Goal: Task Accomplishment & Management: Use online tool/utility

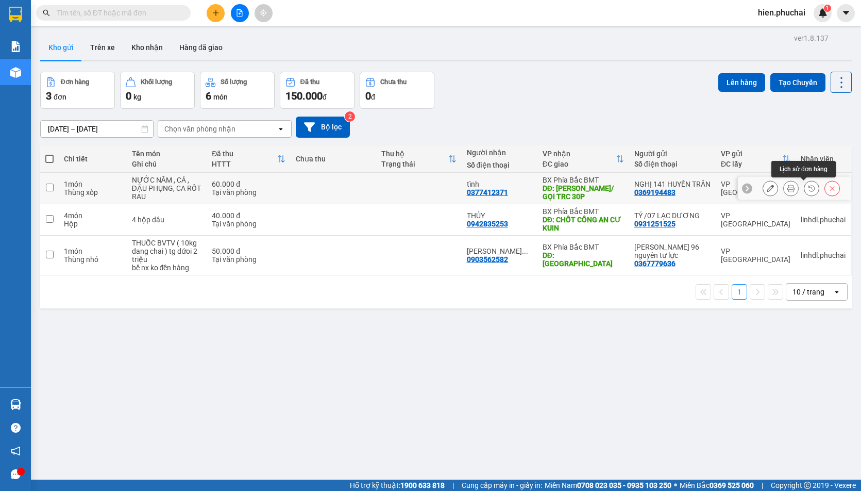
click at [808, 185] on icon at bounding box center [811, 188] width 7 height 7
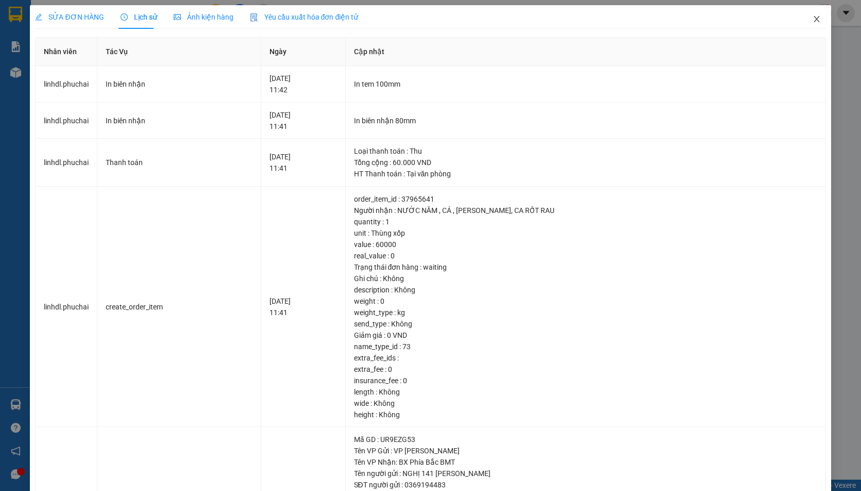
click at [813, 23] on icon "close" at bounding box center [817, 19] width 8 height 8
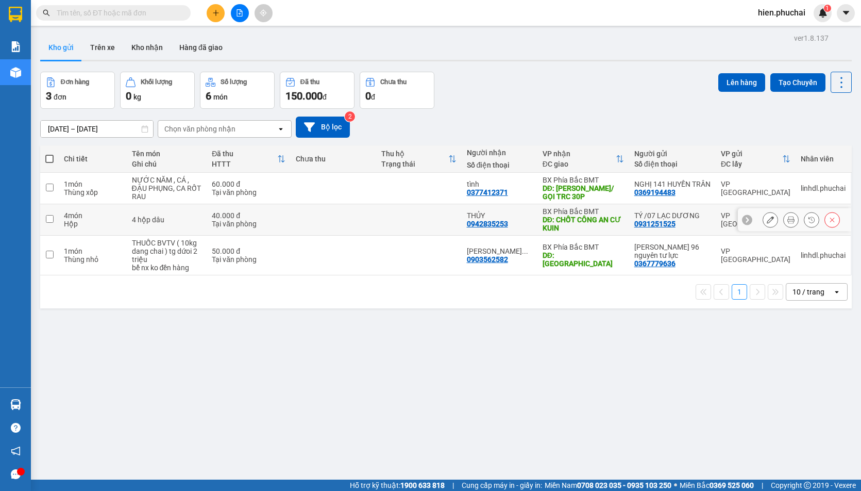
click at [808, 223] on icon at bounding box center [811, 219] width 7 height 7
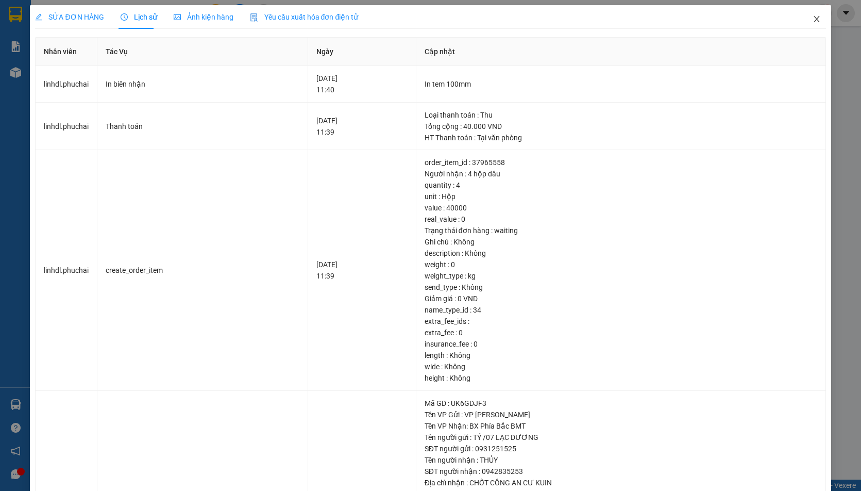
click at [813, 21] on icon "close" at bounding box center [817, 19] width 8 height 8
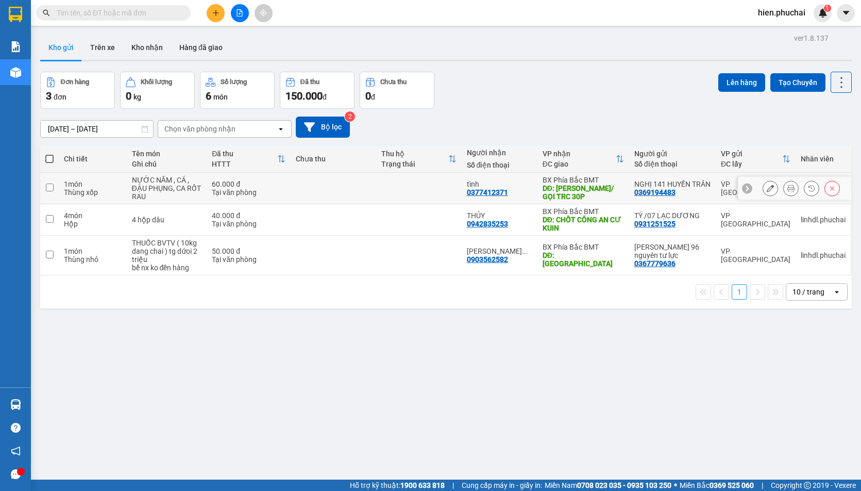
click at [805, 187] on button at bounding box center [812, 188] width 14 height 18
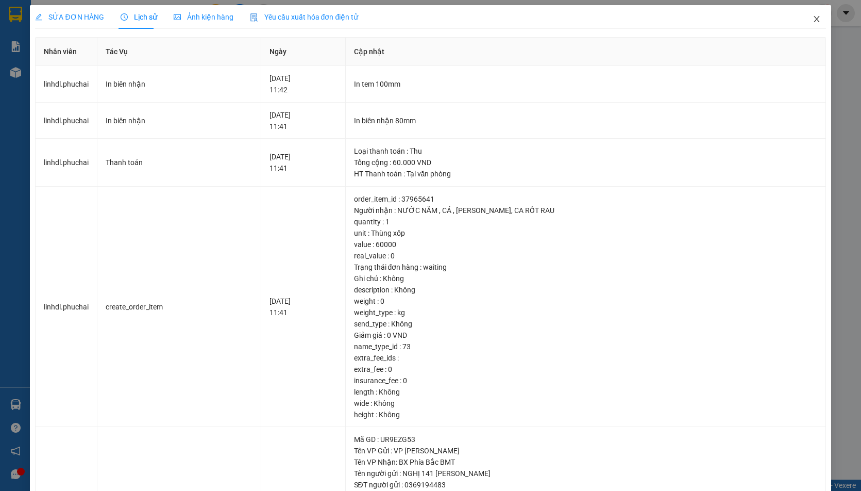
click at [813, 22] on icon "close" at bounding box center [817, 19] width 8 height 8
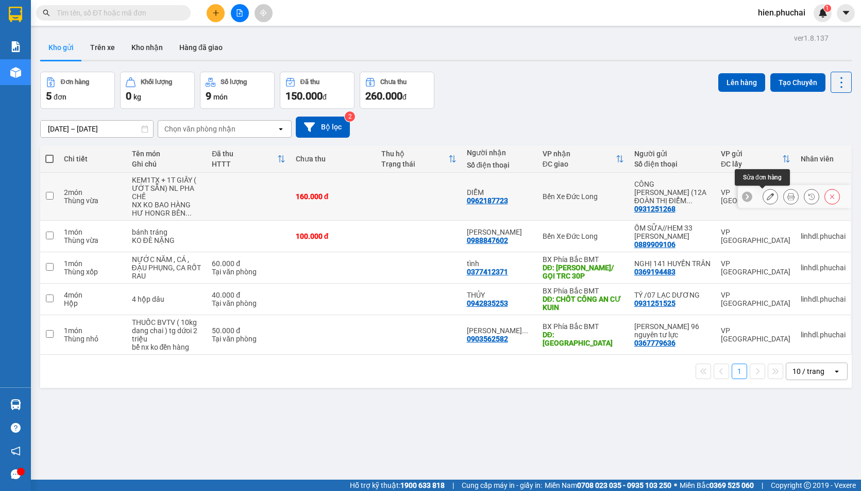
click at [763, 190] on button at bounding box center [770, 197] width 14 height 18
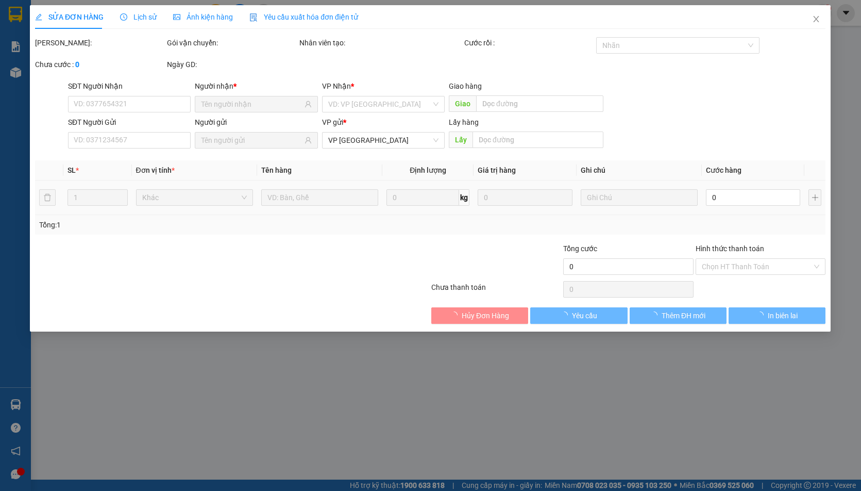
type input "0962187723"
type input "0931251268"
type input "160.000"
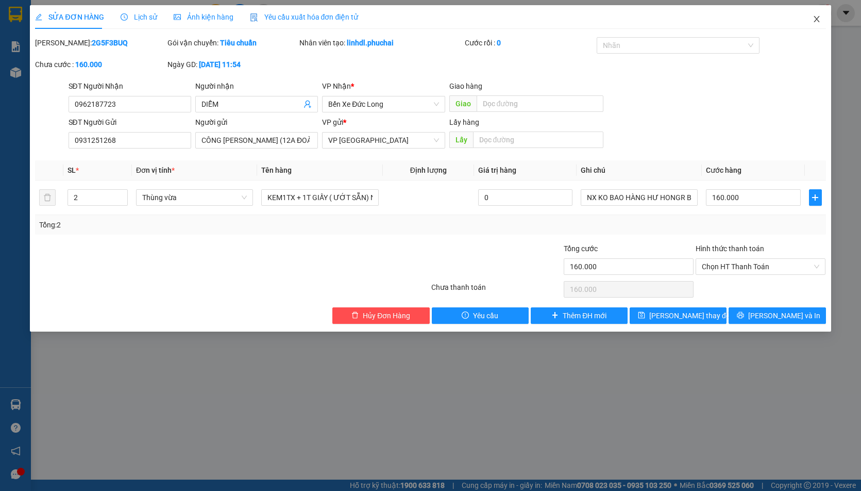
click at [817, 15] on span "Close" at bounding box center [817, 19] width 29 height 29
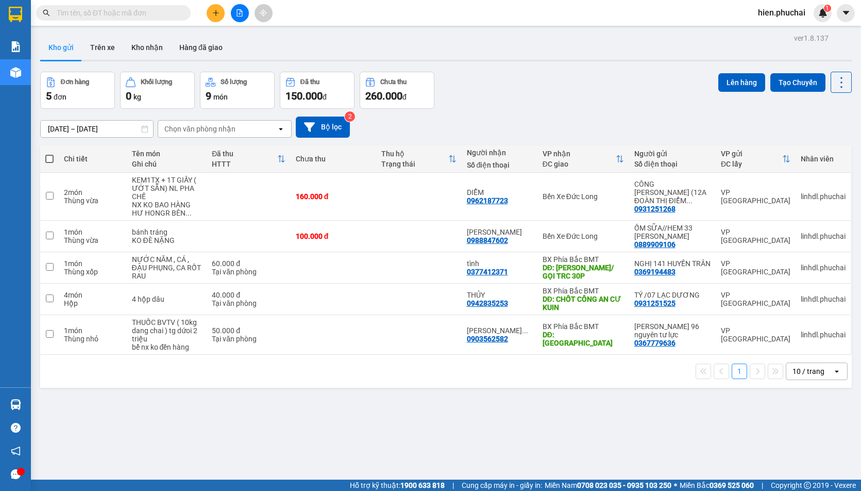
click at [641, 105] on div "Đơn hàng 5 đơn Khối lượng 0 kg Số lượng 9 món Đã thu 150.000 đ Chưa thu 260.000…" at bounding box center [446, 90] width 812 height 37
paste input "0981397148"
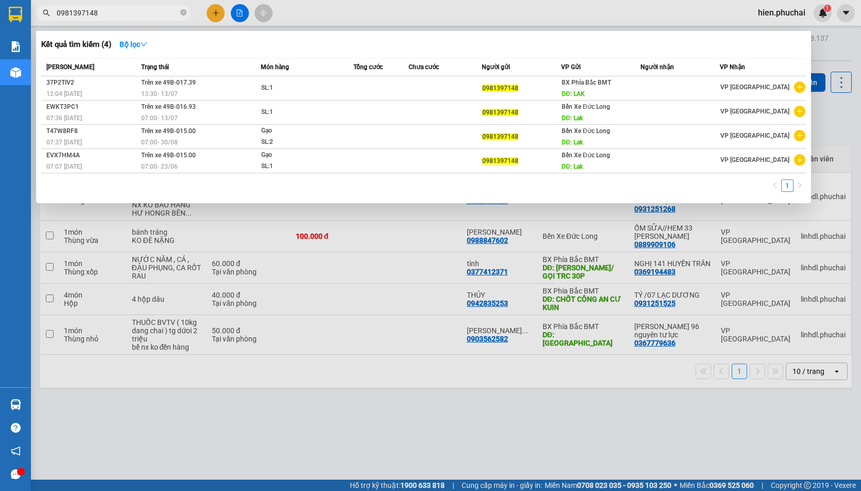
type input "0981397148"
click at [645, 232] on div at bounding box center [430, 245] width 861 height 491
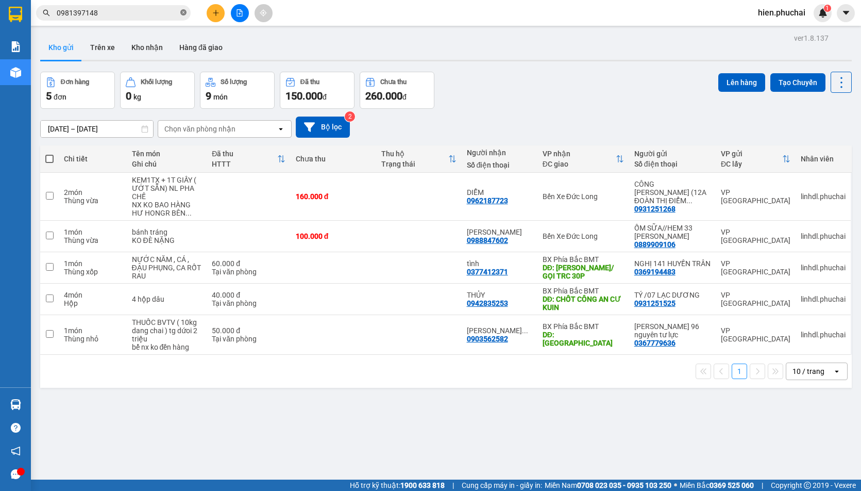
click at [180, 12] on icon "close-circle" at bounding box center [183, 12] width 6 height 6
click at [170, 10] on input "text" at bounding box center [118, 12] width 122 height 11
paste input "0916910305"
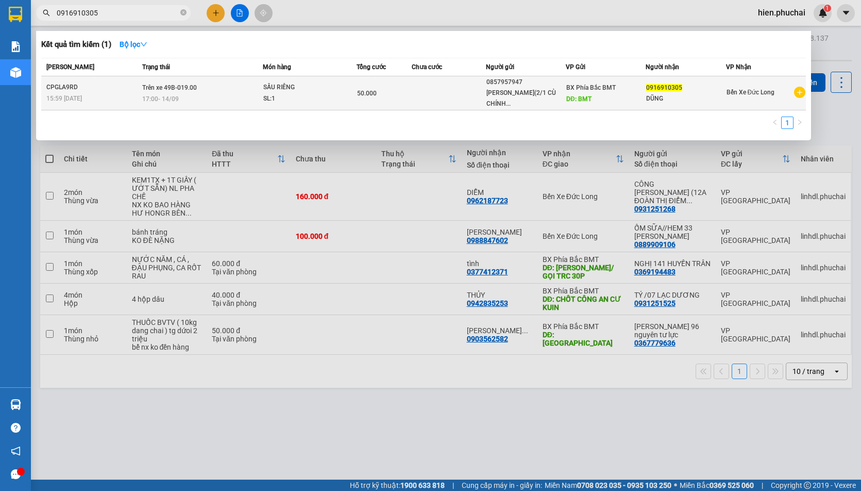
type input "0916910305"
click at [213, 98] on div "17:00 - 14/09" at bounding box center [202, 98] width 120 height 11
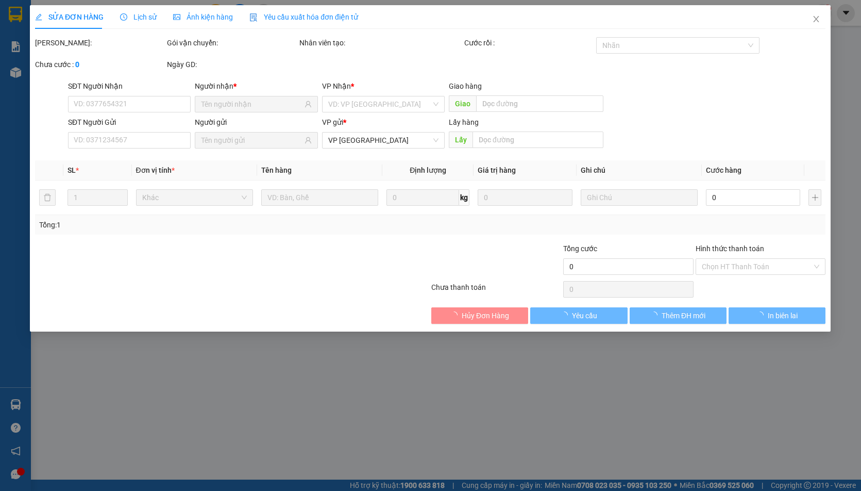
type input "0916910305"
type input "DŨNG"
type input "0857957947"
type input "VŨ THỊ PHƯƠNG MAI(2/1 CÙ CHÍNH LAN)"
type input "BMT"
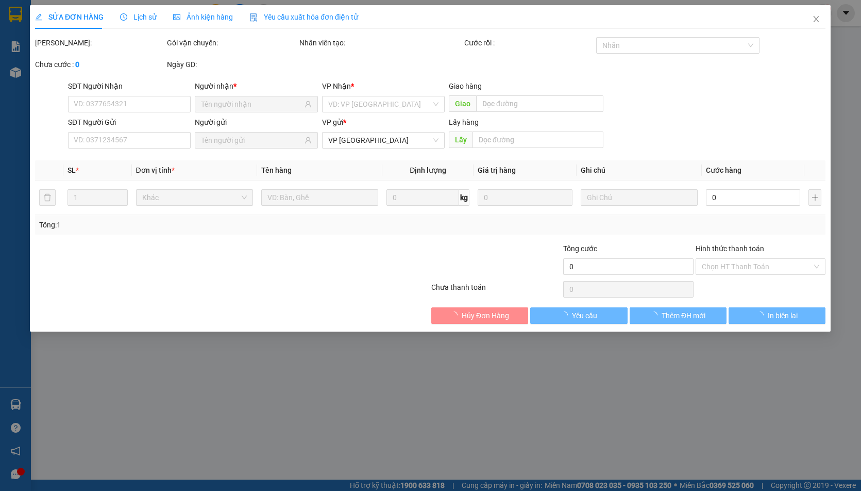
type input "50.000"
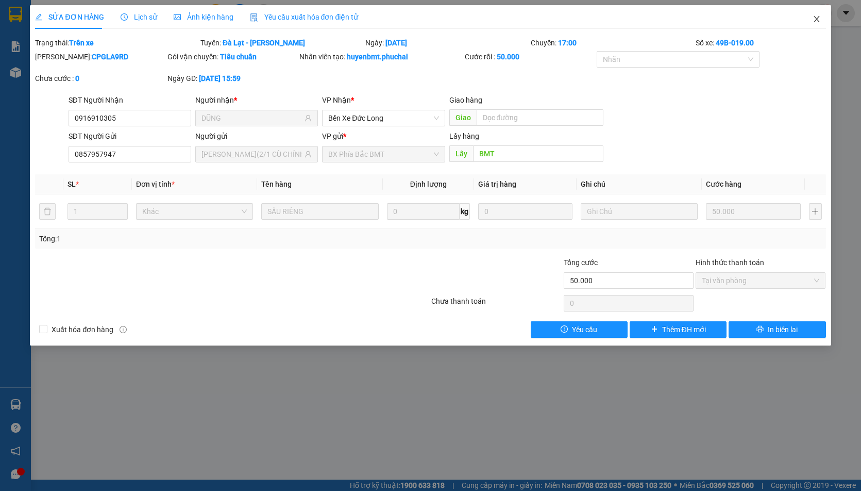
click at [810, 19] on span "Close" at bounding box center [817, 19] width 29 height 29
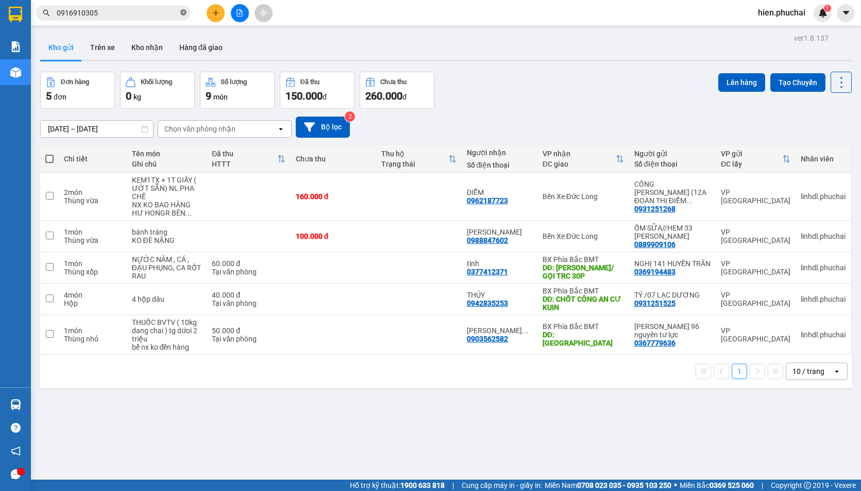
click at [184, 13] on icon "close-circle" at bounding box center [183, 12] width 6 height 6
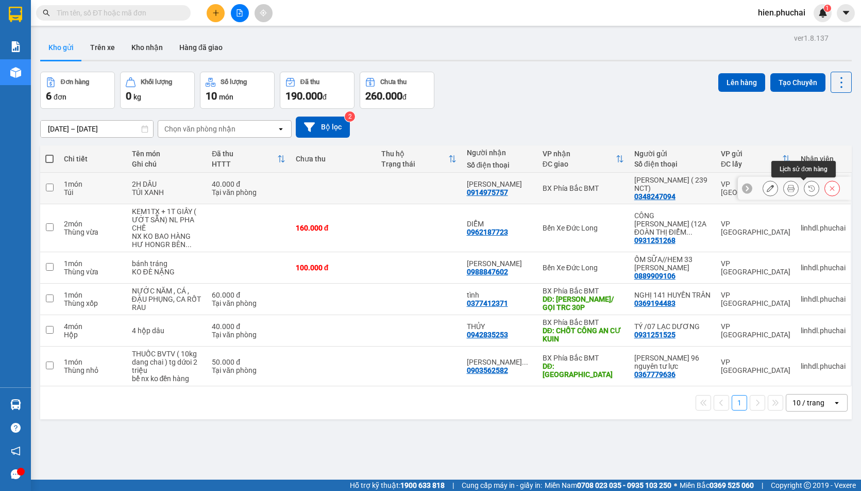
click at [805, 186] on button at bounding box center [812, 188] width 14 height 18
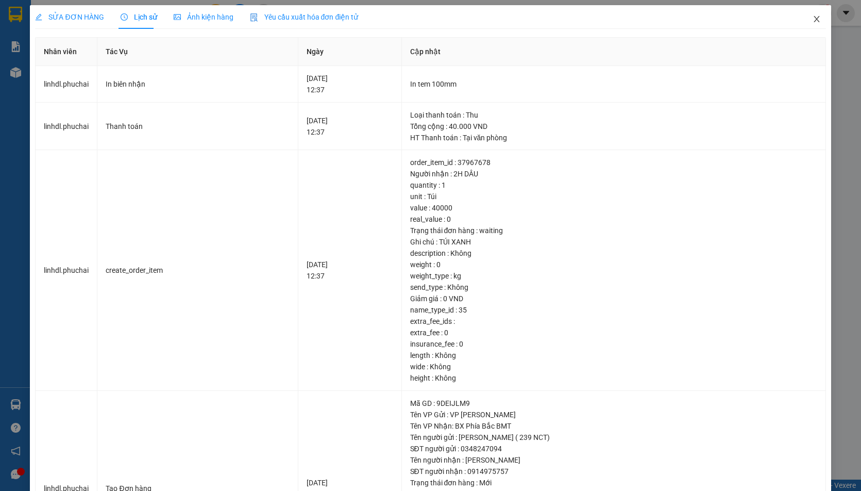
click at [804, 22] on span "Close" at bounding box center [817, 19] width 29 height 29
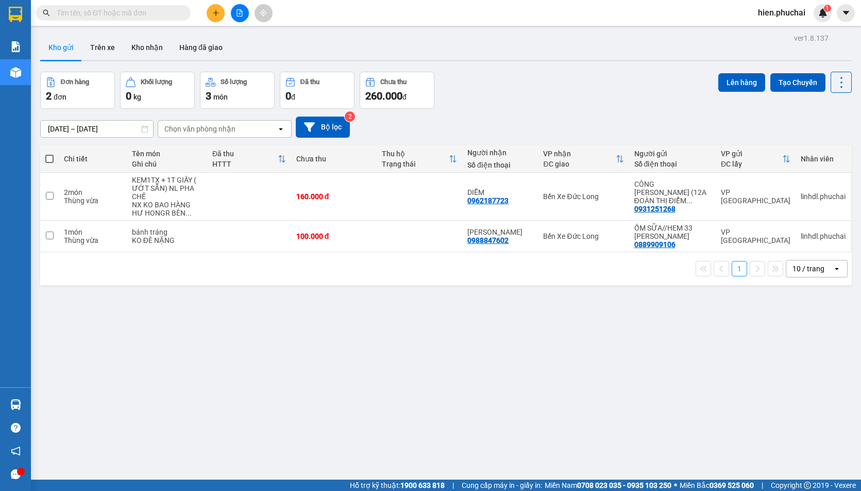
click at [491, 118] on div "[DATE] – [DATE] Press the down arrow key to interact with the calendar and sele…" at bounding box center [446, 126] width 812 height 21
click at [239, 17] on button at bounding box center [240, 13] width 18 height 18
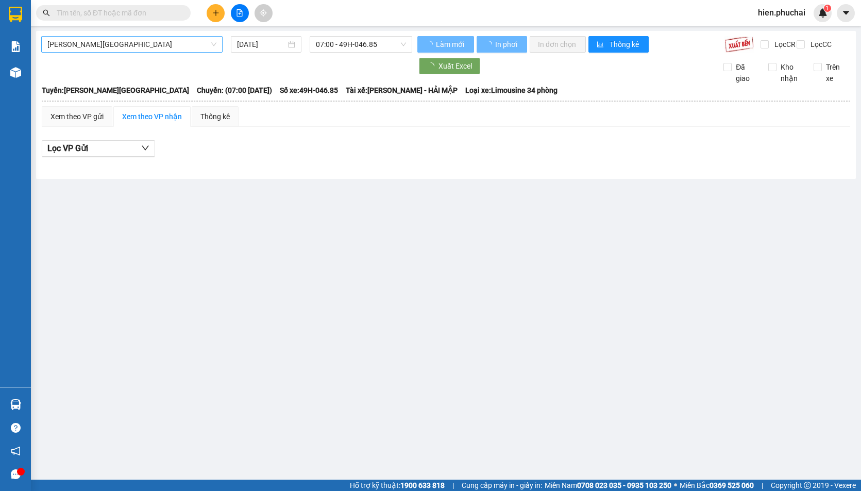
click at [164, 47] on span "[PERSON_NAME][GEOGRAPHIC_DATA]" at bounding box center [131, 44] width 169 height 15
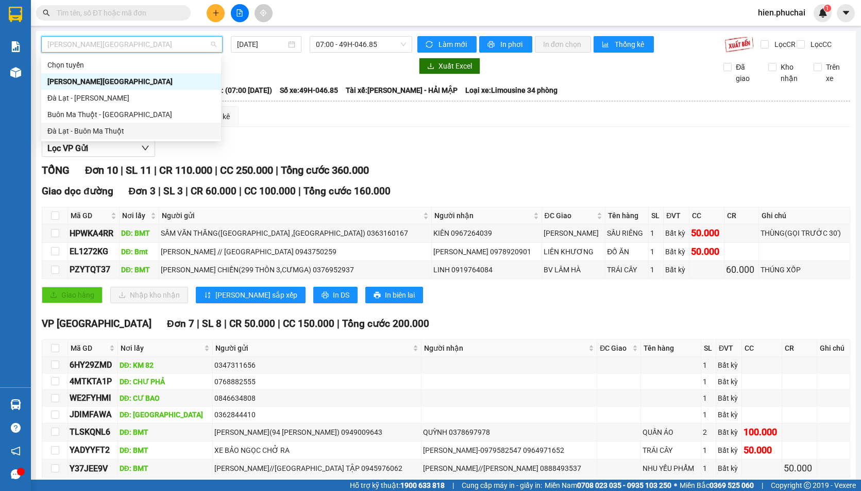
click at [140, 135] on div "Đà Lạt - Buôn Ma Thuột" at bounding box center [131, 130] width 168 height 11
type input "[DATE]"
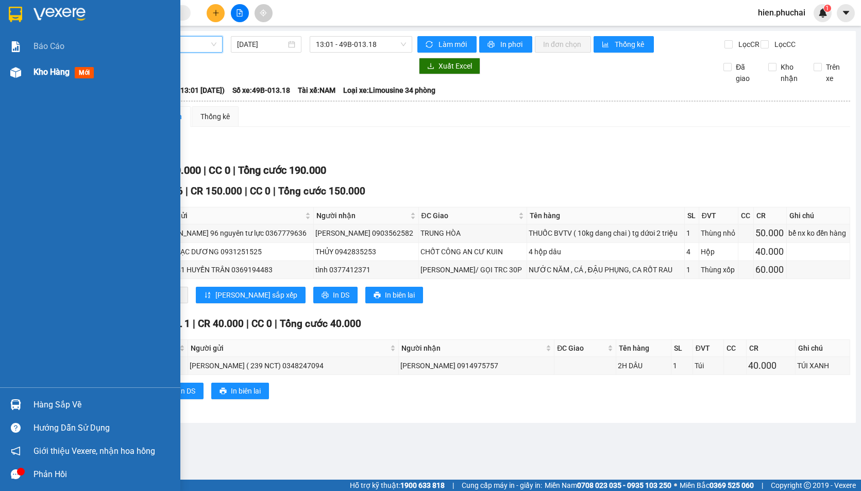
click at [22, 71] on div at bounding box center [16, 72] width 18 height 18
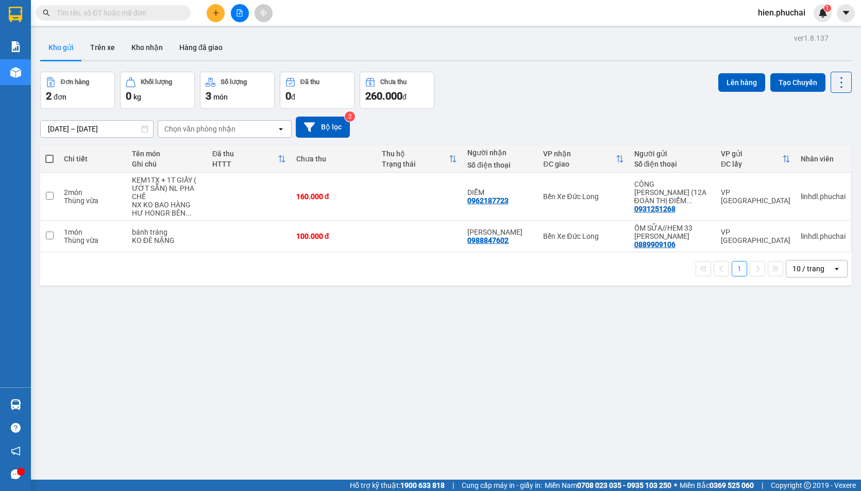
click at [528, 118] on div "[DATE] – [DATE] Press the down arrow key to interact with the calendar and sele…" at bounding box center [446, 126] width 812 height 21
click at [237, 15] on icon "file-add" at bounding box center [240, 12] width 6 height 7
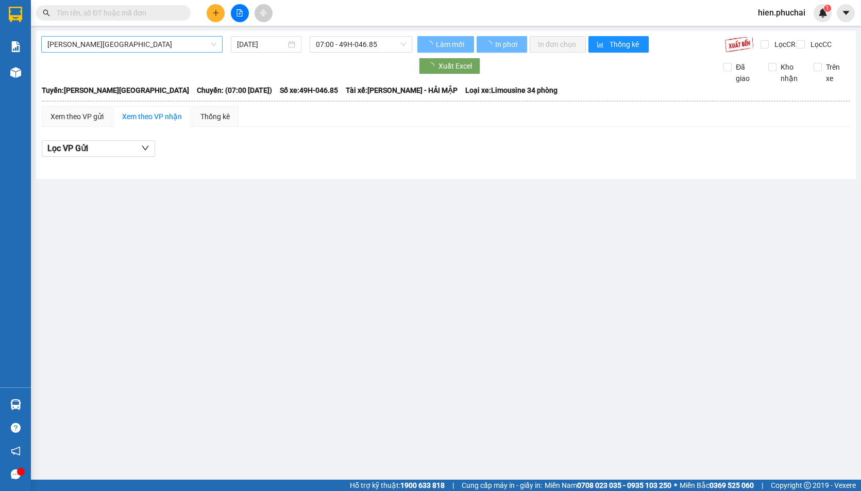
click at [157, 50] on span "[PERSON_NAME][GEOGRAPHIC_DATA]" at bounding box center [131, 44] width 169 height 15
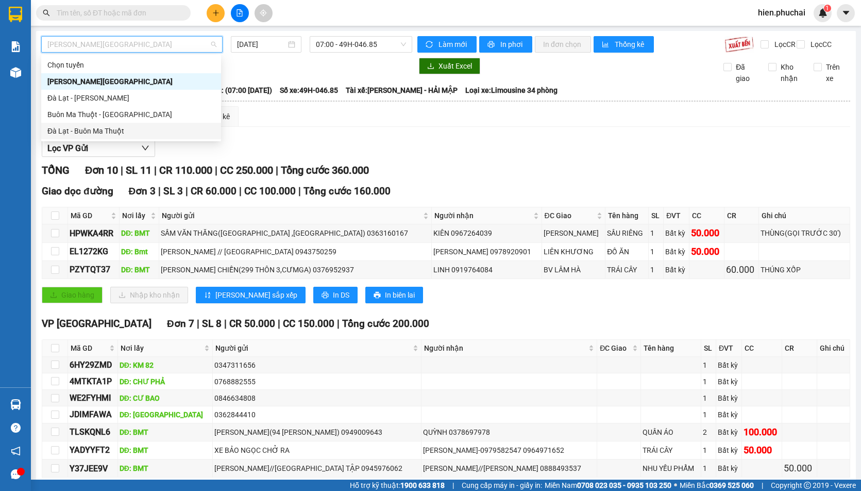
click at [121, 135] on div "Đà Lạt - Buôn Ma Thuột" at bounding box center [131, 130] width 168 height 11
type input "[DATE]"
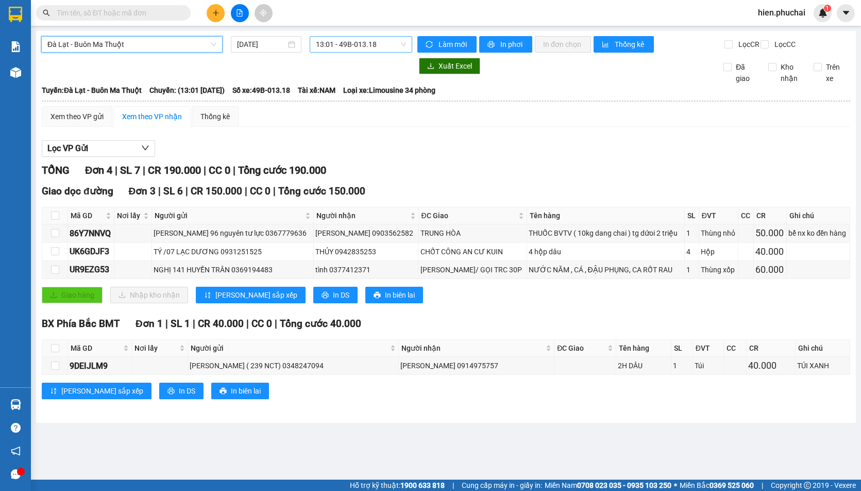
click at [325, 45] on span "13:01 - 49B-013.18" at bounding box center [361, 44] width 90 height 15
click at [321, 83] on div "13:01 - 49B-013.18" at bounding box center [356, 81] width 80 height 11
click at [454, 46] on span "Làm mới" at bounding box center [454, 44] width 30 height 11
click at [494, 44] on icon "printer" at bounding box center [491, 44] width 7 height 7
click at [377, 157] on div "Lọc VP Gửi" at bounding box center [446, 148] width 809 height 17
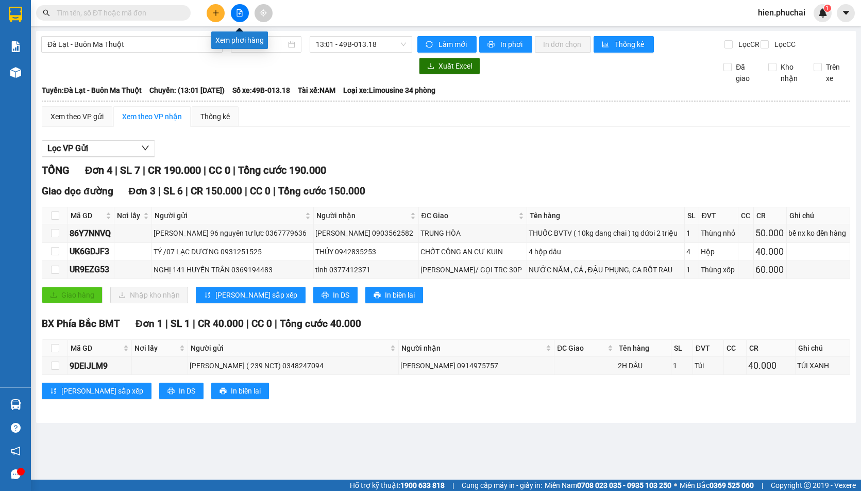
click at [239, 18] on button at bounding box center [240, 13] width 18 height 18
click at [453, 42] on span "Làm mới" at bounding box center [454, 44] width 30 height 11
click at [498, 46] on button "In phơi" at bounding box center [505, 44] width 53 height 16
click at [474, 178] on div "TỔNG Đơn 4 | SL 7 | CR 190.000 | CC 0 | Tổng cước 190.000" at bounding box center [446, 170] width 809 height 16
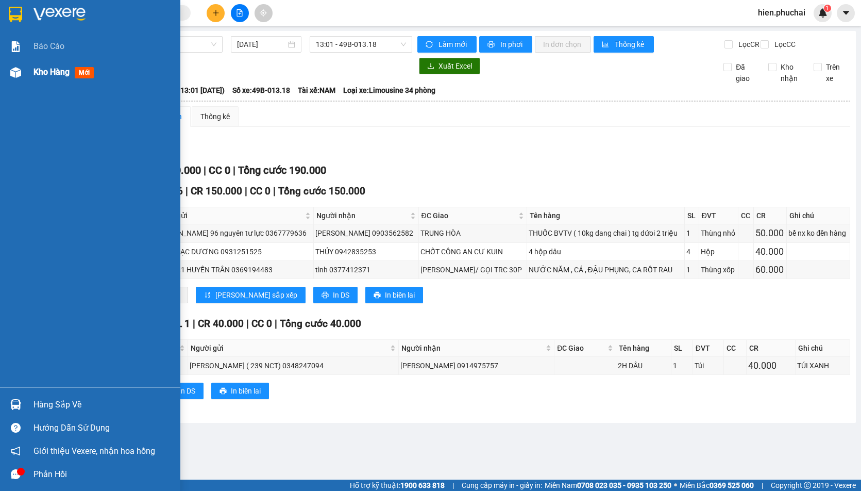
click at [28, 69] on div "Kho hàng mới" at bounding box center [90, 72] width 180 height 26
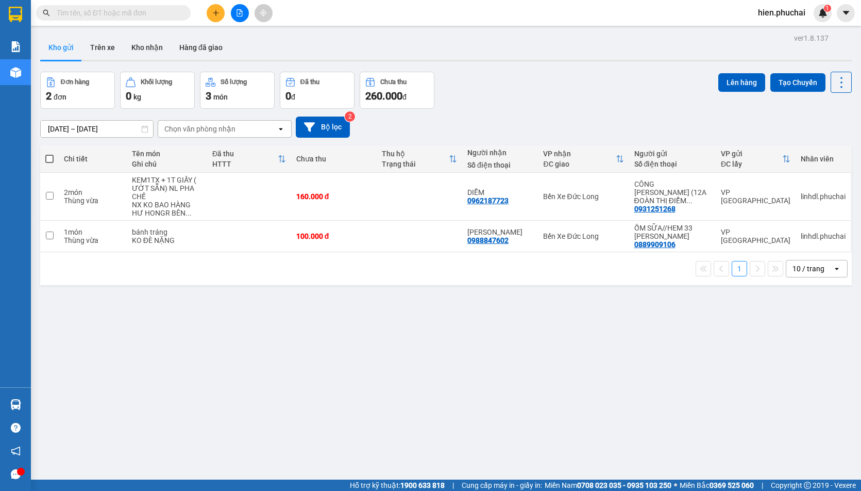
click at [232, 7] on div at bounding box center [239, 13] width 77 height 18
click at [244, 9] on button at bounding box center [240, 13] width 18 height 18
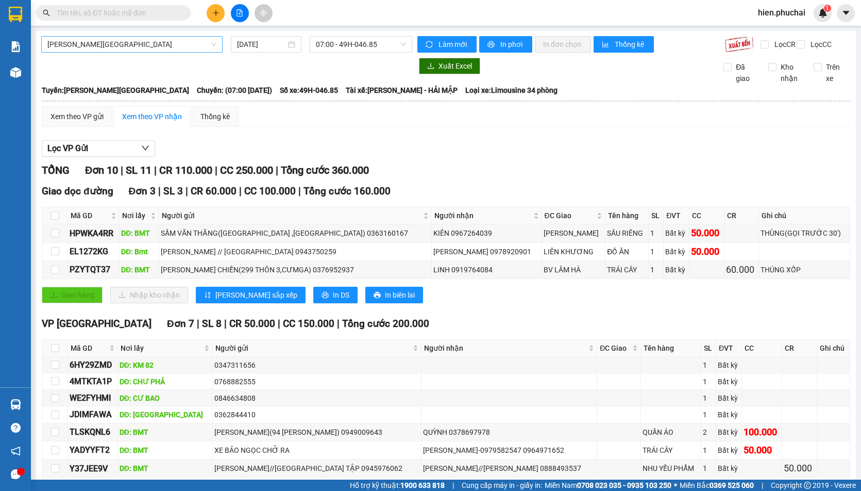
click at [109, 45] on span "[PERSON_NAME][GEOGRAPHIC_DATA]" at bounding box center [131, 44] width 169 height 15
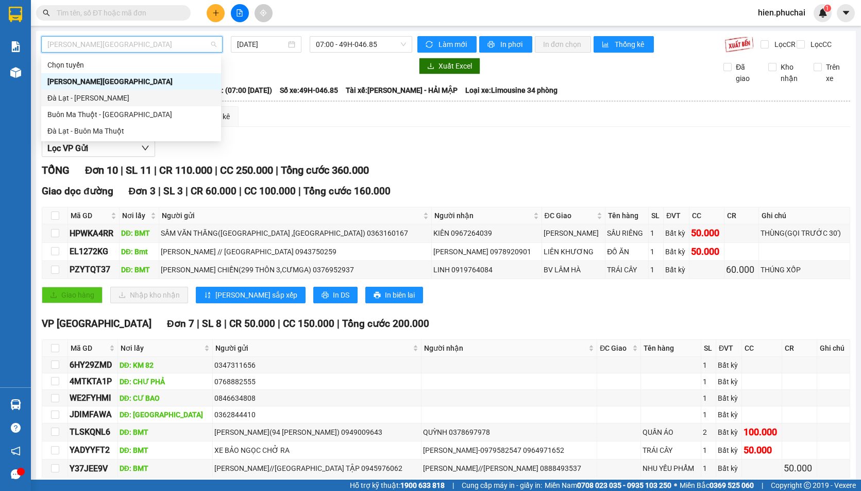
click at [83, 98] on div "Đà Lạt - [PERSON_NAME]" at bounding box center [131, 97] width 168 height 11
type input "[DATE]"
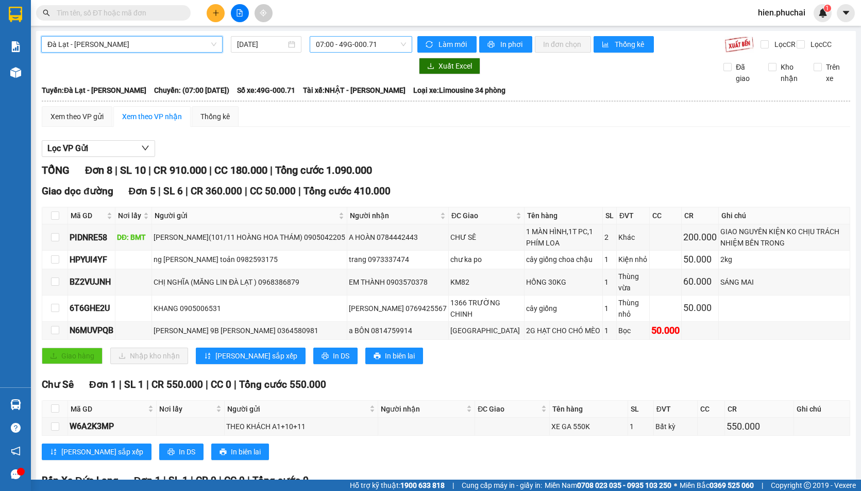
click at [353, 43] on span "07:00 - 49G-000.71" at bounding box center [361, 44] width 90 height 15
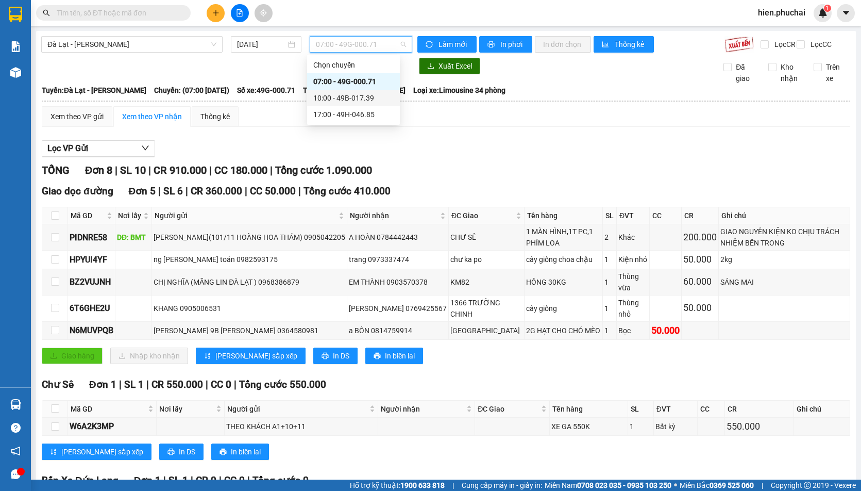
click at [333, 91] on div "10:00 - 49B-017.39" at bounding box center [353, 98] width 93 height 16
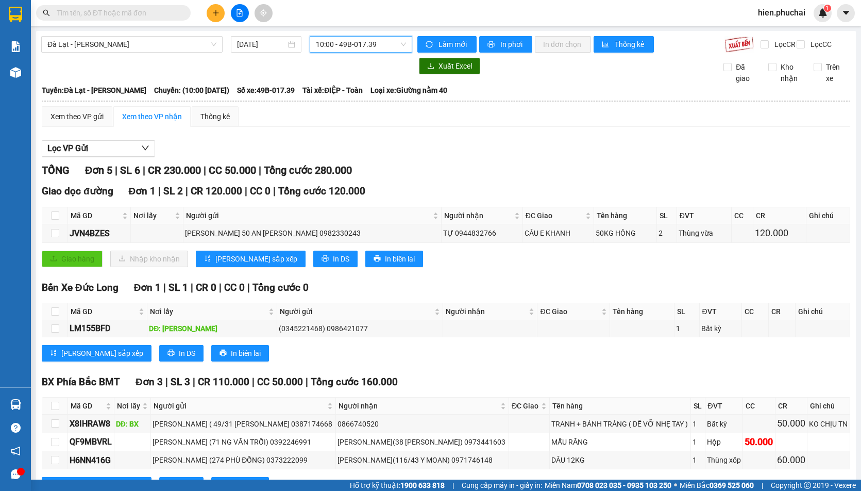
click at [325, 51] on span "10:00 - 49B-017.39" at bounding box center [361, 44] width 90 height 15
click at [332, 82] on div "07:00 - 49G-000.71" at bounding box center [353, 81] width 80 height 11
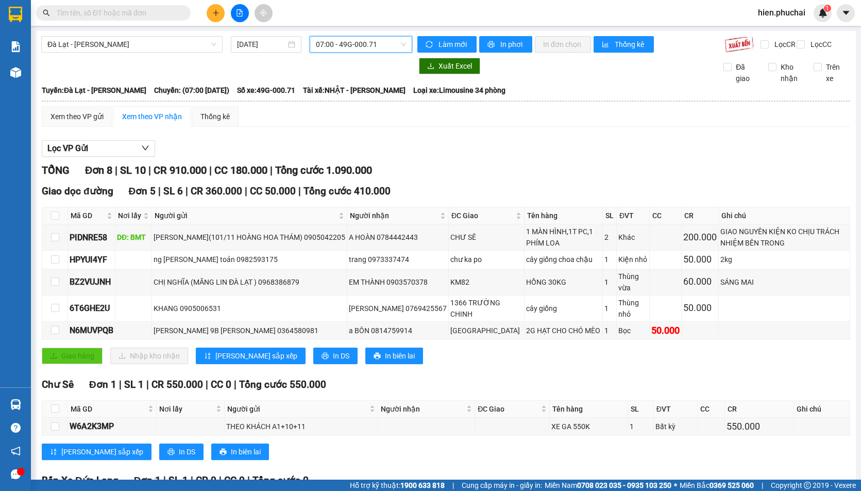
click at [338, 49] on span "07:00 - 49G-000.71" at bounding box center [361, 44] width 90 height 15
click at [344, 94] on div "10:00 - 49B-017.39" at bounding box center [353, 97] width 80 height 11
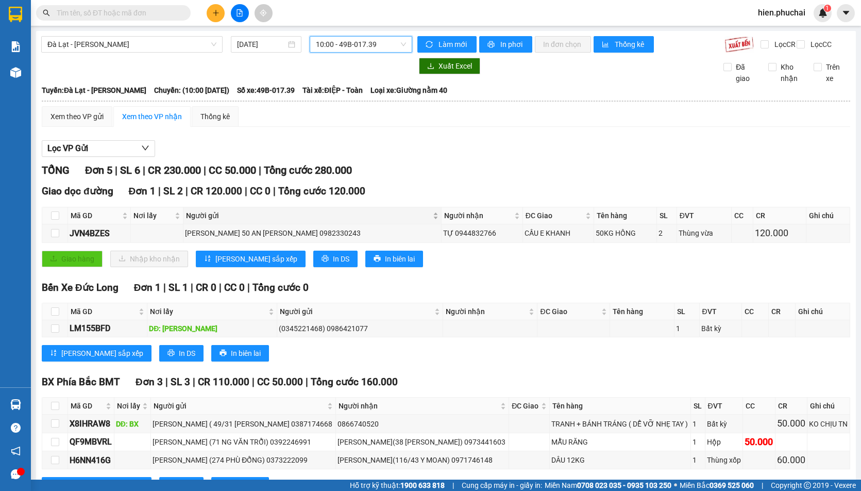
scroll to position [52, 0]
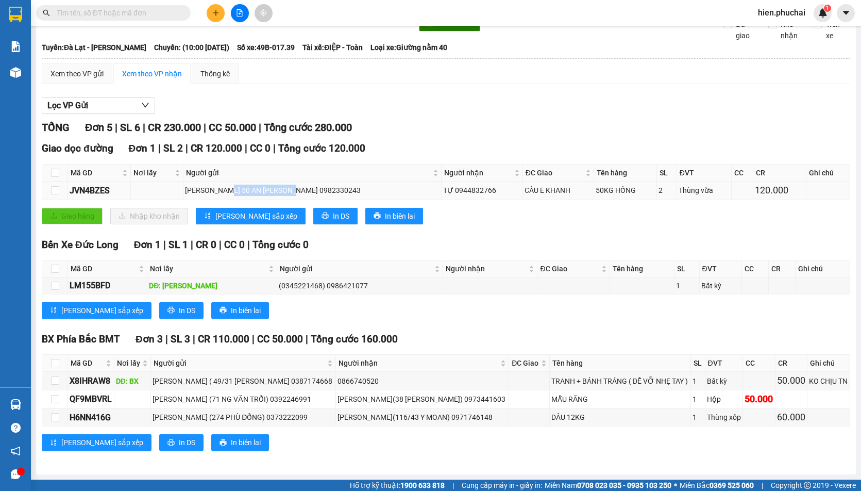
drag, startPoint x: 231, startPoint y: 191, endPoint x: 305, endPoint y: 190, distance: 73.7
click at [305, 190] on div "LÊ VĂN ĐỨC 50 AN DƯƠNG VƯƠNG 0982330243" at bounding box center [312, 190] width 254 height 11
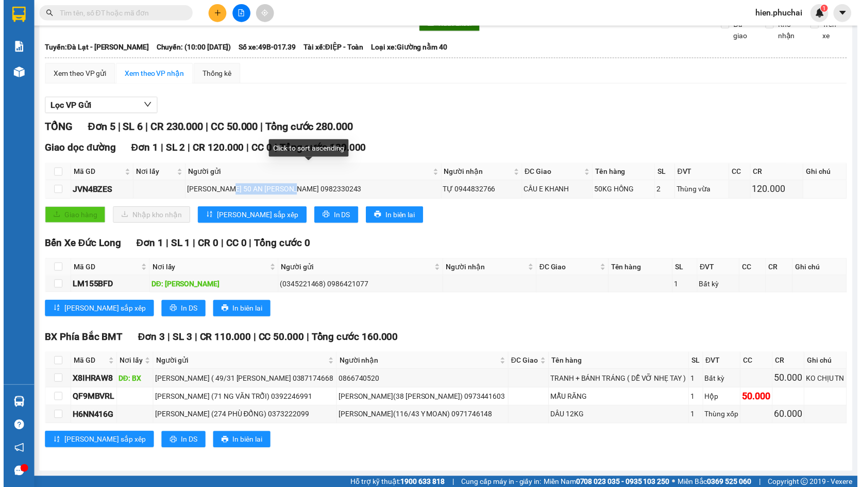
scroll to position [79, 0]
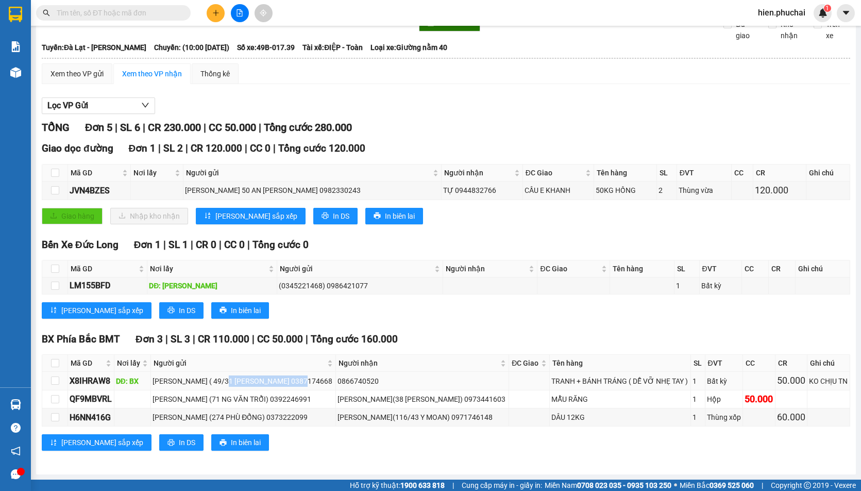
drag, startPoint x: 237, startPoint y: 369, endPoint x: 319, endPoint y: 366, distance: 82.0
click at [319, 375] on div "LƯU VŨ PHƯƠNG THẢO ( 49/31 PHẠM HỒNG THÁI 0387174668" at bounding box center [243, 380] width 181 height 11
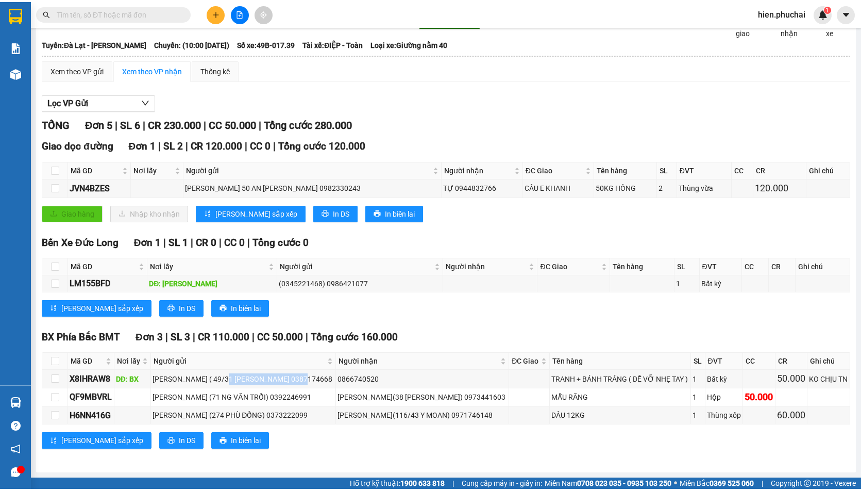
scroll to position [0, 0]
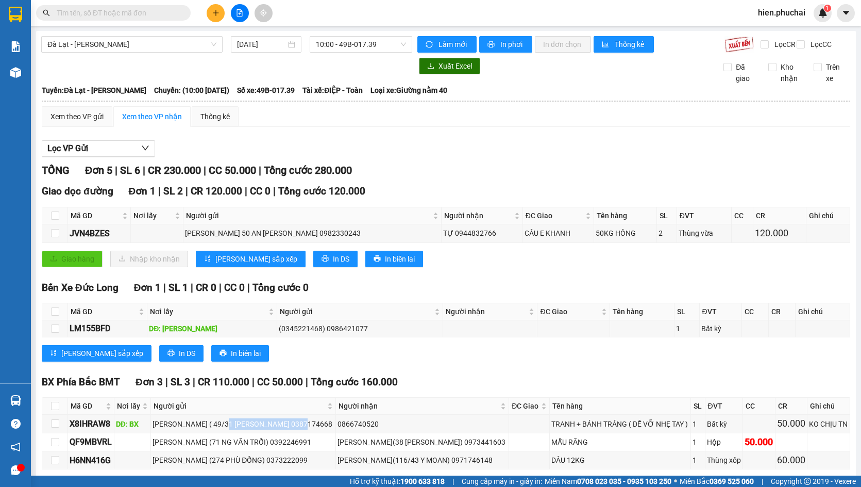
click at [125, 45] on span "Đà Lạt - Gia Lai" at bounding box center [131, 44] width 169 height 15
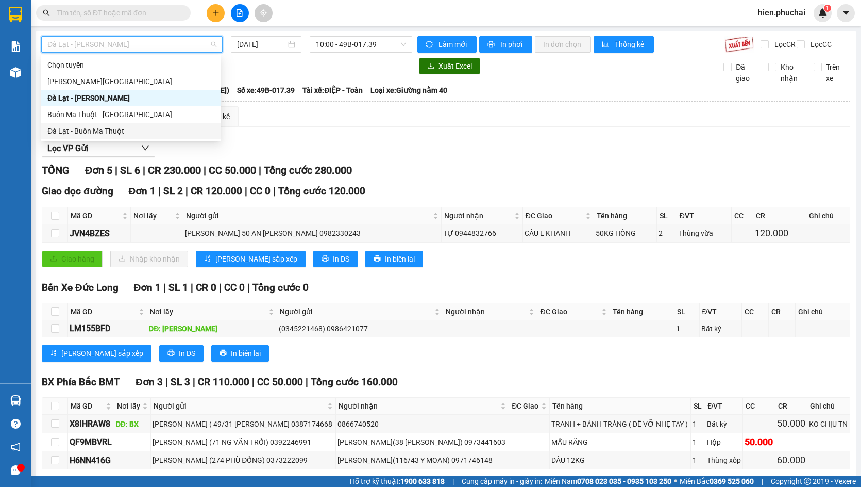
click at [103, 130] on div "Đà Lạt - Buôn Ma Thuột" at bounding box center [131, 130] width 168 height 11
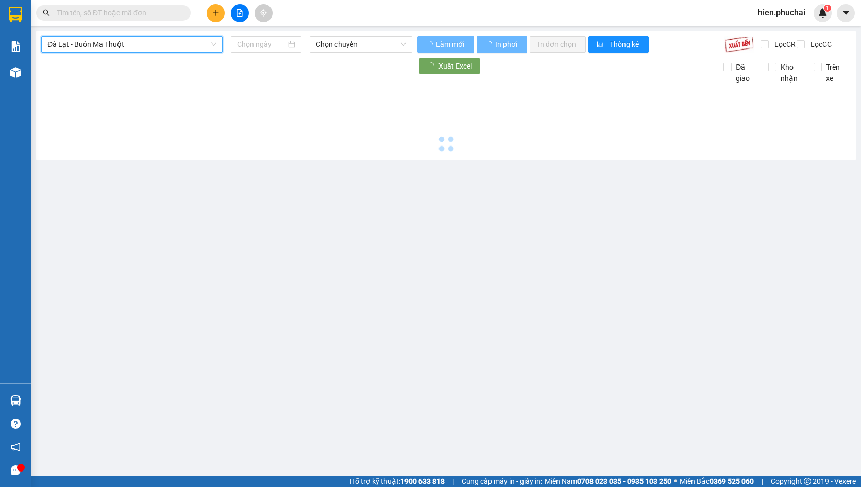
type input "15/09/2025"
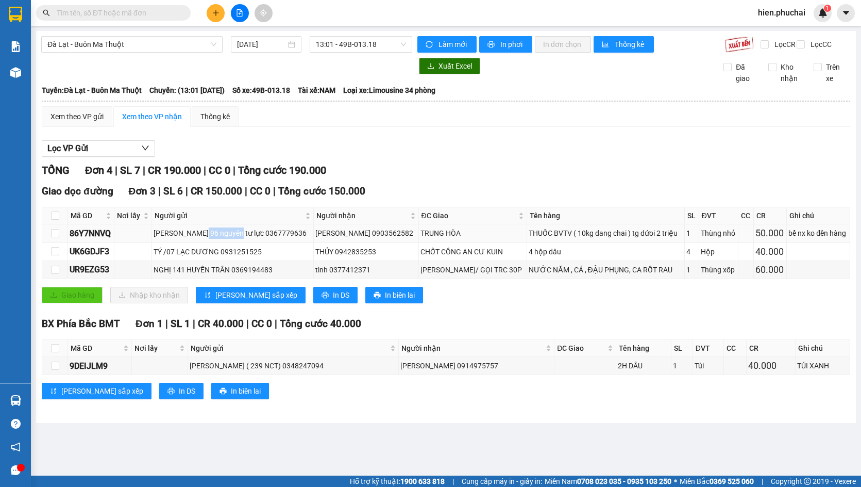
drag, startPoint x: 213, startPoint y: 239, endPoint x: 235, endPoint y: 247, distance: 23.4
click at [249, 239] on div "PHẠM ANH KHÔI 96 nguyên tư lực 0367779636" at bounding box center [233, 232] width 158 height 11
click at [233, 239] on div "PHẠM ANH KHÔI 96 nguyên tư lực 0367779636" at bounding box center [233, 232] width 158 height 11
drag, startPoint x: 216, startPoint y: 241, endPoint x: 268, endPoint y: 242, distance: 51.0
click at [268, 239] on div "PHẠM ANH KHÔI 96 nguyên tư lực 0367779636" at bounding box center [233, 232] width 158 height 11
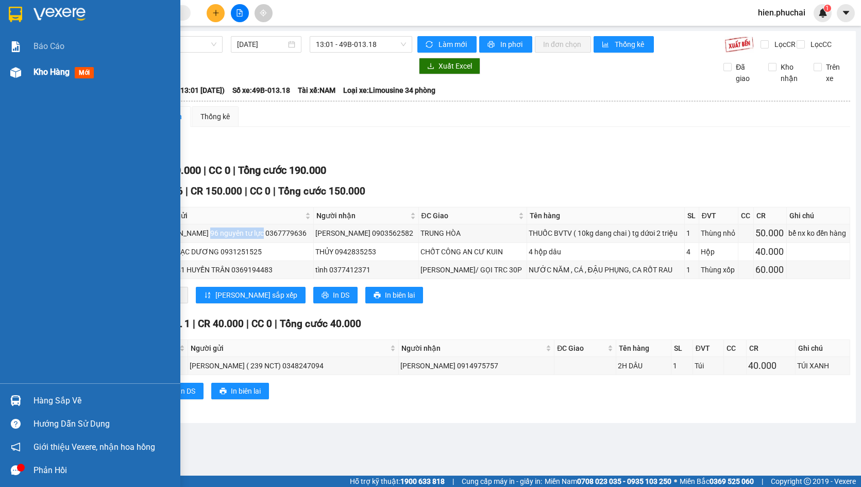
click at [42, 76] on span "Kho hàng" at bounding box center [52, 72] width 36 height 10
